Goal: Task Accomplishment & Management: Use online tool/utility

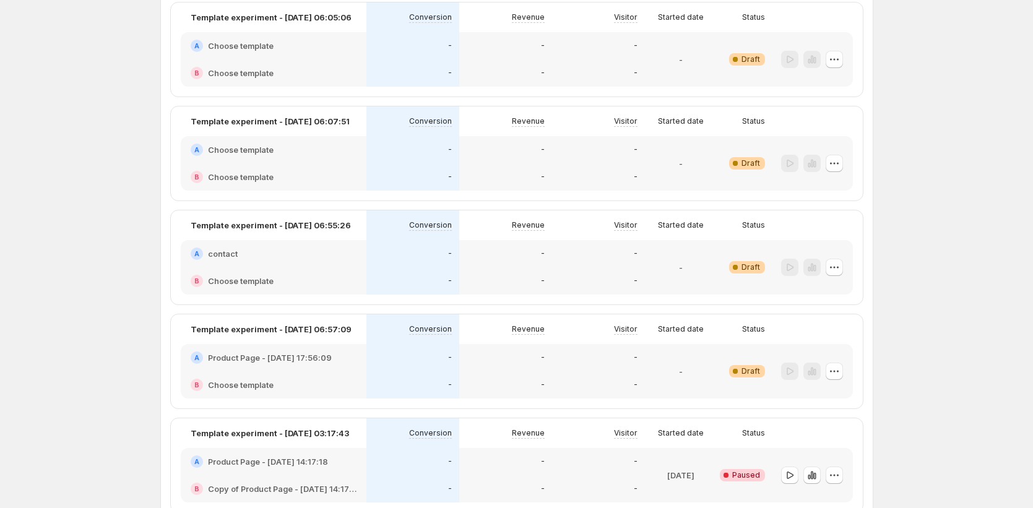
scroll to position [1250, 0]
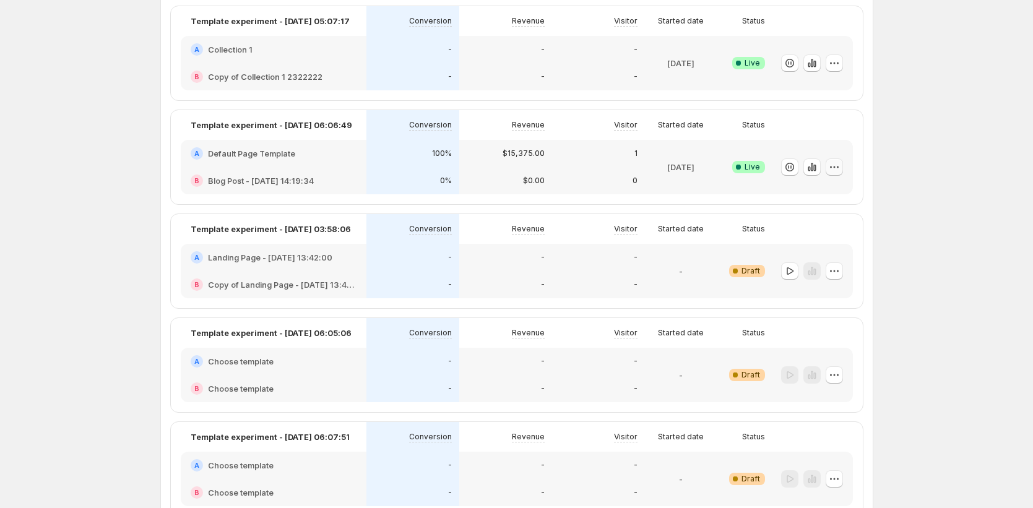
click at [832, 166] on icon "button" at bounding box center [834, 167] width 12 height 12
click at [818, 193] on span "Edit" at bounding box center [848, 193] width 129 height 12
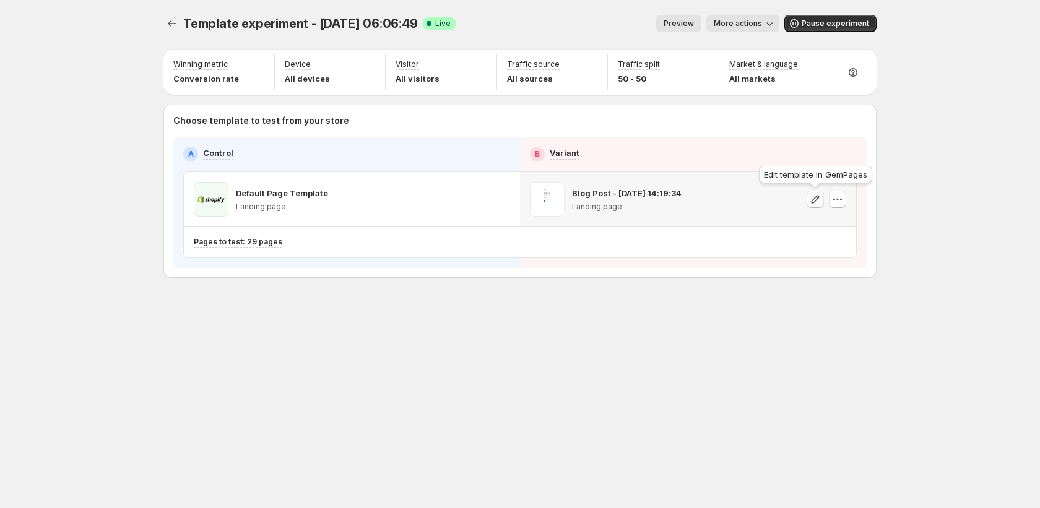
click at [814, 198] on icon "button" at bounding box center [815, 199] width 12 height 12
click at [163, 30] on div at bounding box center [173, 23] width 20 height 17
click at [175, 27] on icon "Experiments" at bounding box center [172, 23] width 12 height 12
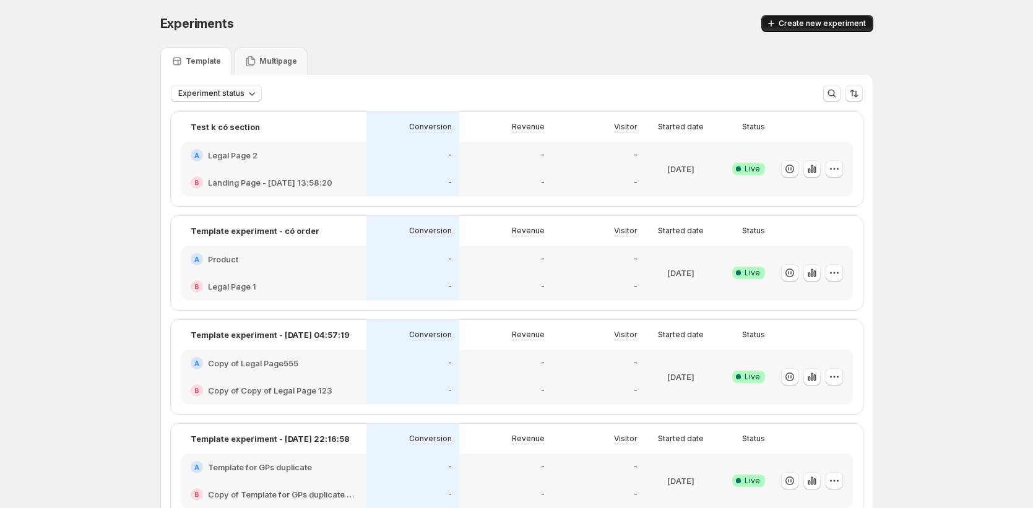
click at [807, 20] on span "Create new experiment" at bounding box center [822, 24] width 87 height 10
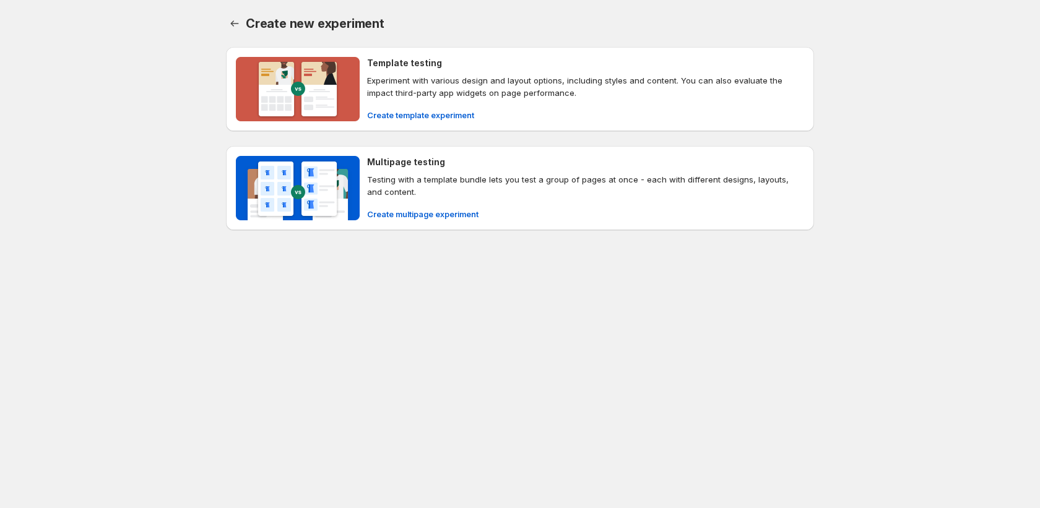
click at [214, 24] on div "Create new experiment. This page is ready Create new experiment Template testin…" at bounding box center [520, 148] width 618 height 297
click at [227, 18] on button "Back" at bounding box center [234, 23] width 17 height 17
